Goal: Information Seeking & Learning: Check status

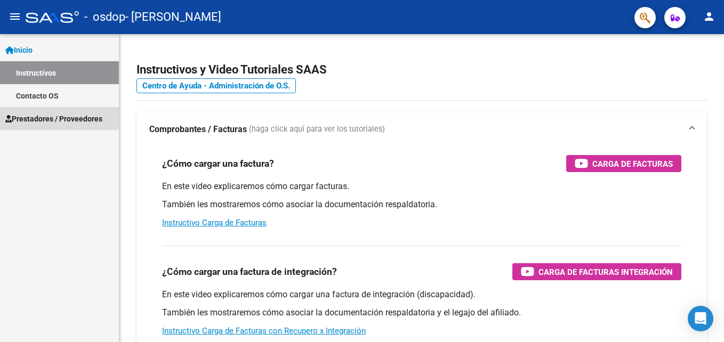
click at [41, 118] on span "Prestadores / Proveedores" at bounding box center [53, 119] width 97 height 12
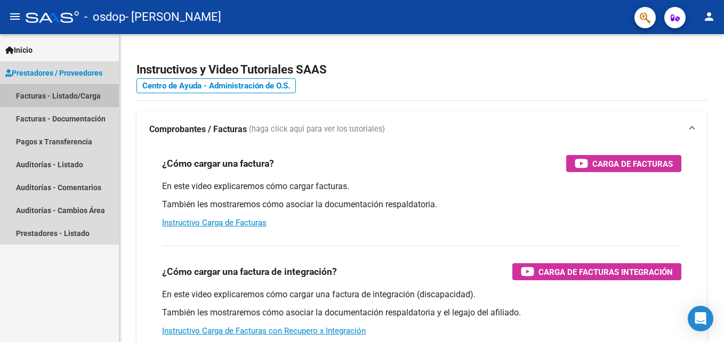
click at [65, 96] on link "Facturas - Listado/Carga" at bounding box center [59, 95] width 119 height 23
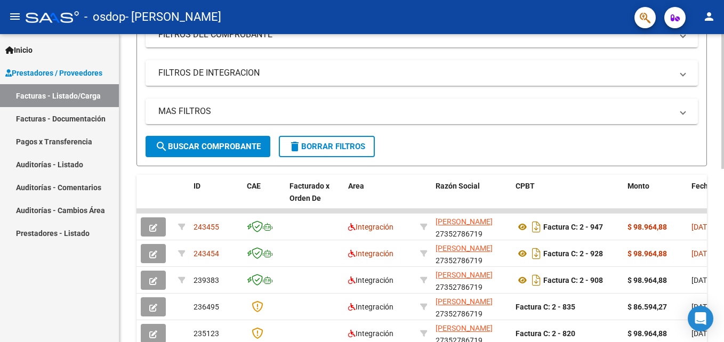
scroll to position [189, 0]
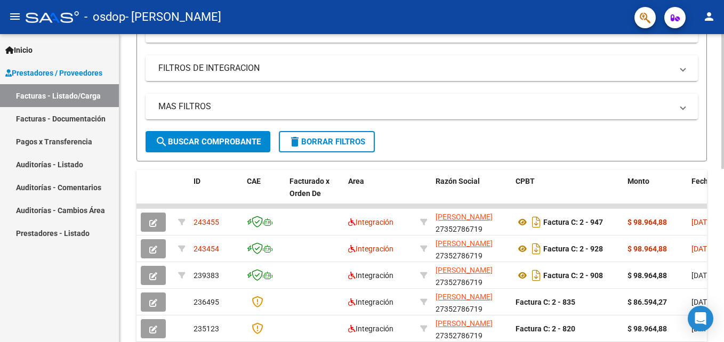
click at [724, 153] on html "menu - osdop - [PERSON_NAME] ROMINA person Inicio Instructivos Contacto OS Pres…" at bounding box center [362, 171] width 724 height 342
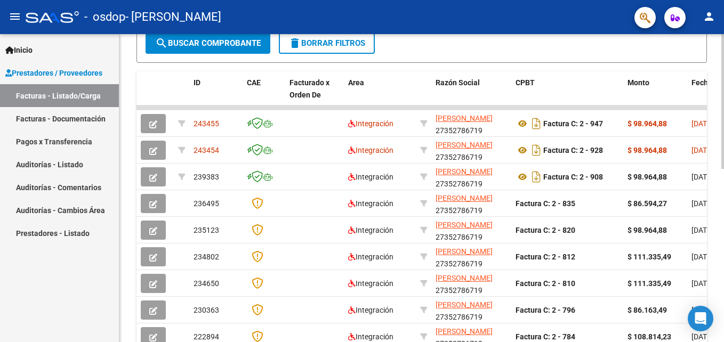
click at [721, 245] on div "Video tutorial PRESTADORES -> Listado de CPBTs Emitidos por Prestadores / Prove…" at bounding box center [422, 94] width 607 height 695
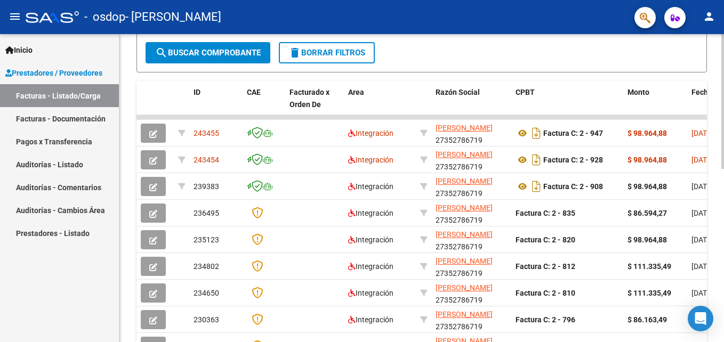
click at [694, 92] on span "Fecha Cpbt" at bounding box center [711, 92] width 38 height 9
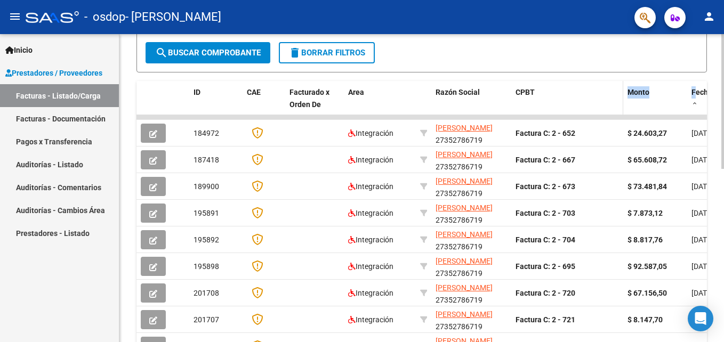
drag, startPoint x: 694, startPoint y: 92, endPoint x: 608, endPoint y: 93, distance: 86.4
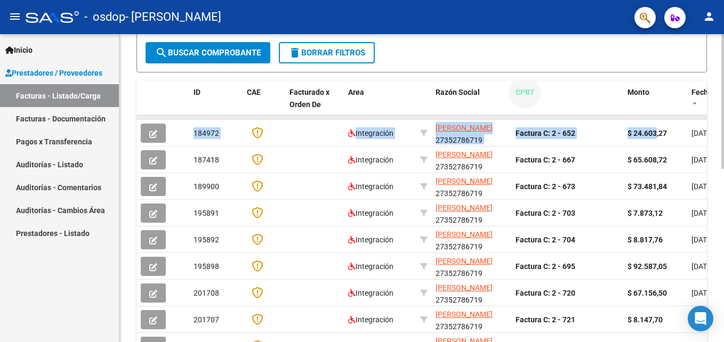
drag, startPoint x: 655, startPoint y: 120, endPoint x: 685, endPoint y: 115, distance: 29.7
click at [685, 115] on datatable-scroller "184972 Integración [PERSON_NAME] 27352786719 Factura C: 2 - 652 $ 24.603,27 [DA…" at bounding box center [422, 250] width 571 height 271
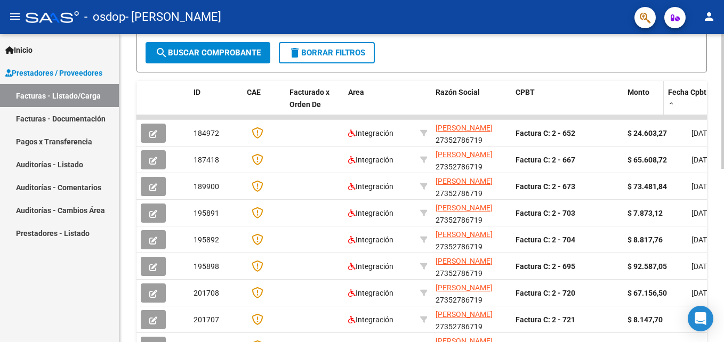
drag, startPoint x: 685, startPoint y: 98, endPoint x: 662, endPoint y: 101, distance: 23.1
click at [662, 101] on span at bounding box center [661, 104] width 5 height 47
drag, startPoint x: 662, startPoint y: 101, endPoint x: 591, endPoint y: 54, distance: 84.7
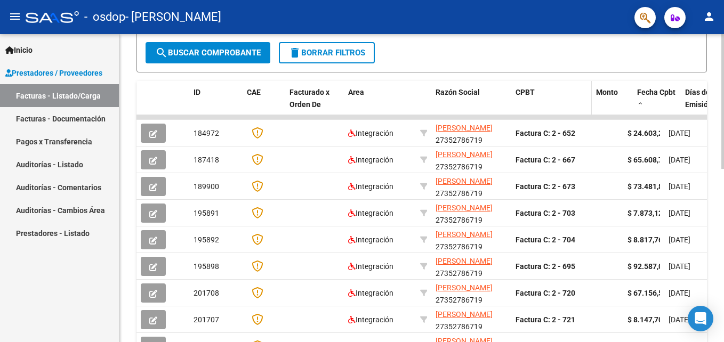
drag, startPoint x: 620, startPoint y: 94, endPoint x: 589, endPoint y: 98, distance: 31.7
click at [589, 98] on span at bounding box center [589, 104] width 5 height 47
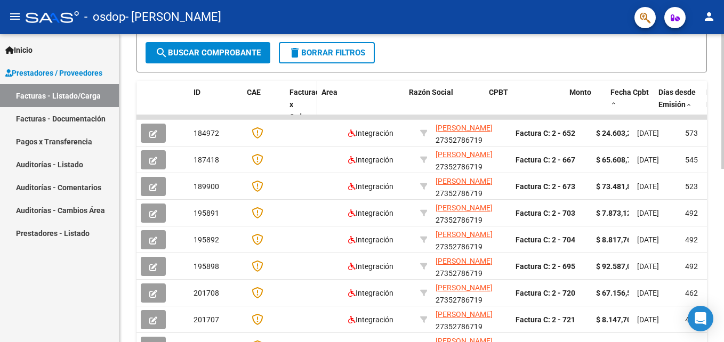
drag, startPoint x: 343, startPoint y: 102, endPoint x: 316, endPoint y: 103, distance: 26.7
click at [316, 103] on span at bounding box center [314, 110] width 5 height 59
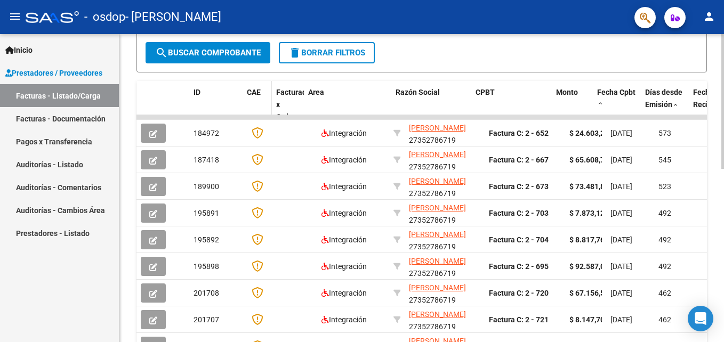
drag, startPoint x: 283, startPoint y: 97, endPoint x: 269, endPoint y: 96, distance: 13.3
click at [269, 96] on span at bounding box center [269, 110] width 5 height 59
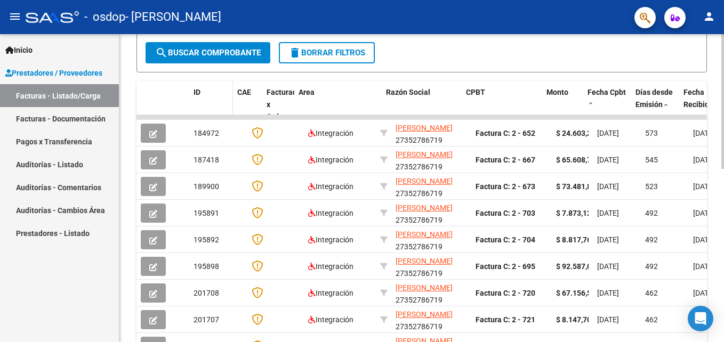
drag, startPoint x: 240, startPoint y: 93, endPoint x: 230, endPoint y: 93, distance: 9.6
click at [230, 93] on span at bounding box center [230, 110] width 5 height 59
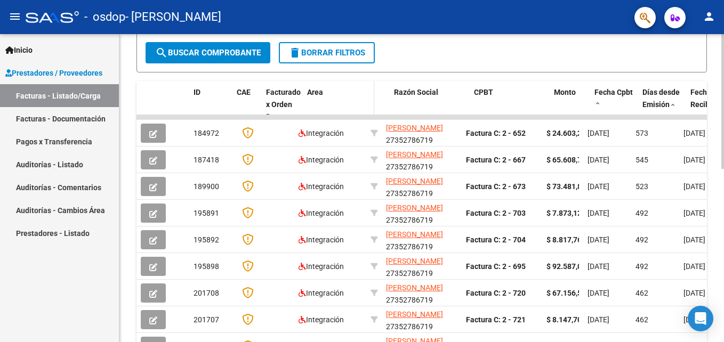
drag, startPoint x: 294, startPoint y: 102, endPoint x: 303, endPoint y: 101, distance: 9.1
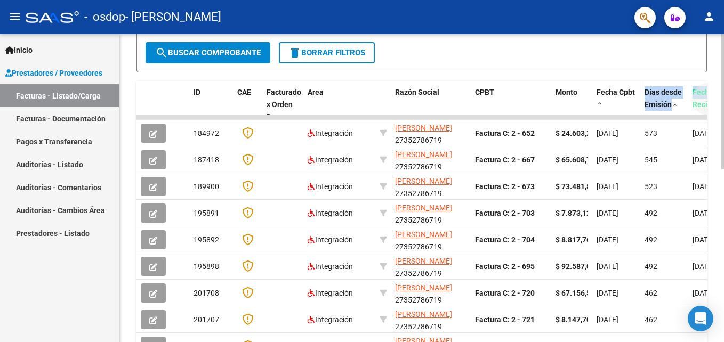
drag, startPoint x: 695, startPoint y: 106, endPoint x: 632, endPoint y: 107, distance: 62.4
click at [693, 107] on span "Fecha Recibido" at bounding box center [708, 98] width 30 height 21
drag, startPoint x: 632, startPoint y: 107, endPoint x: 702, endPoint y: 118, distance: 70.8
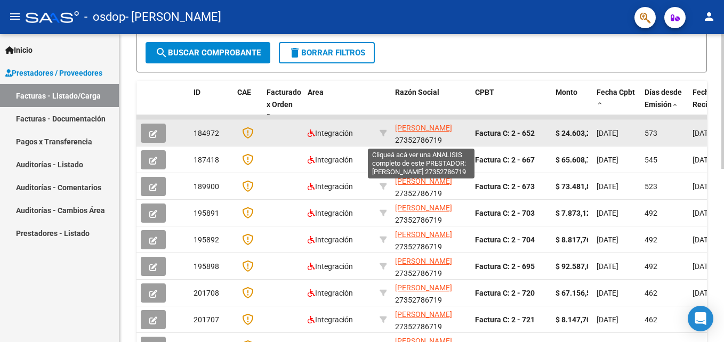
click at [403, 132] on span "[PERSON_NAME]" at bounding box center [423, 128] width 57 height 9
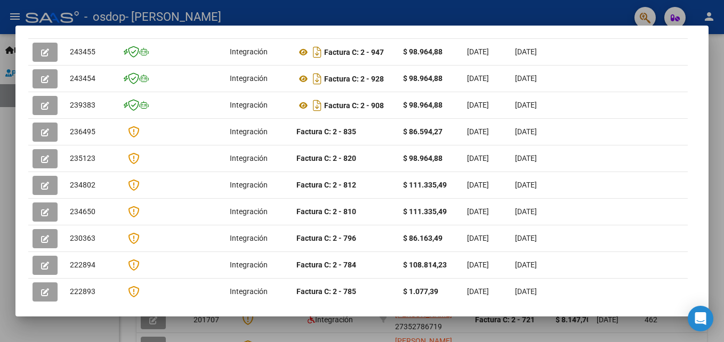
scroll to position [0, 0]
